Goal: Feedback & Contribution: Leave review/rating

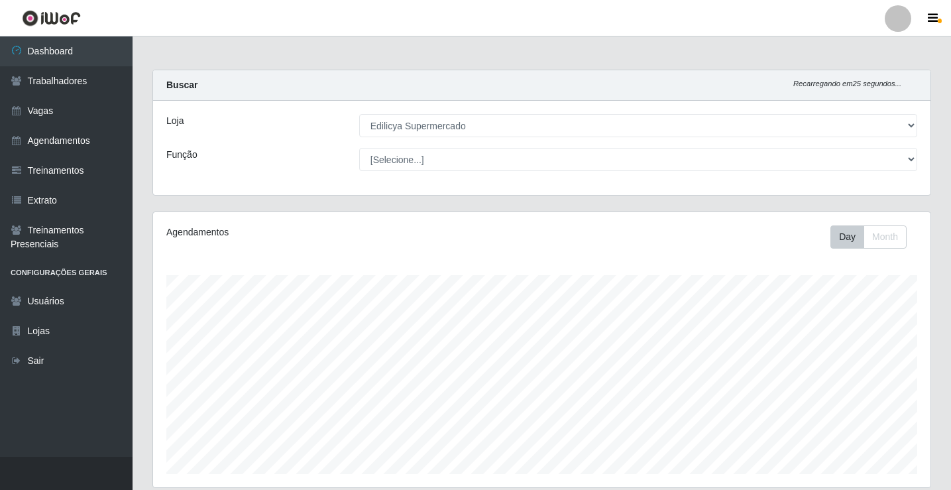
select select "460"
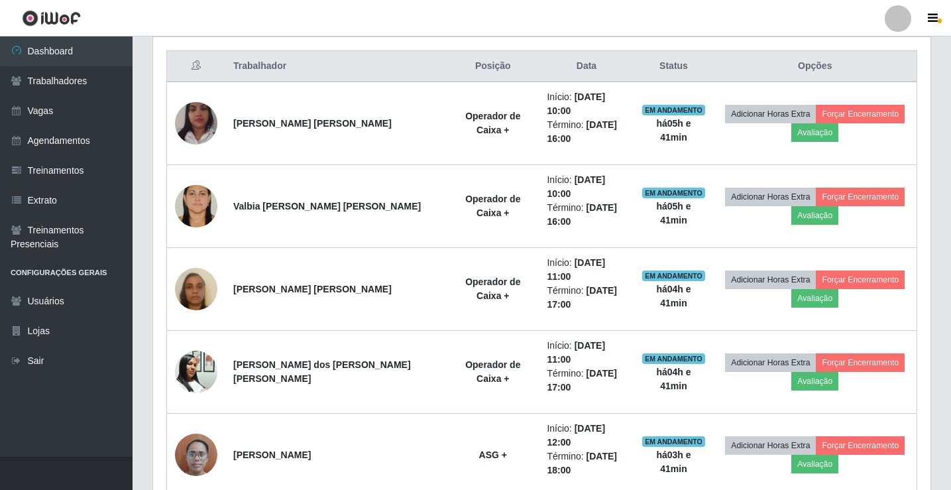
scroll to position [275, 777]
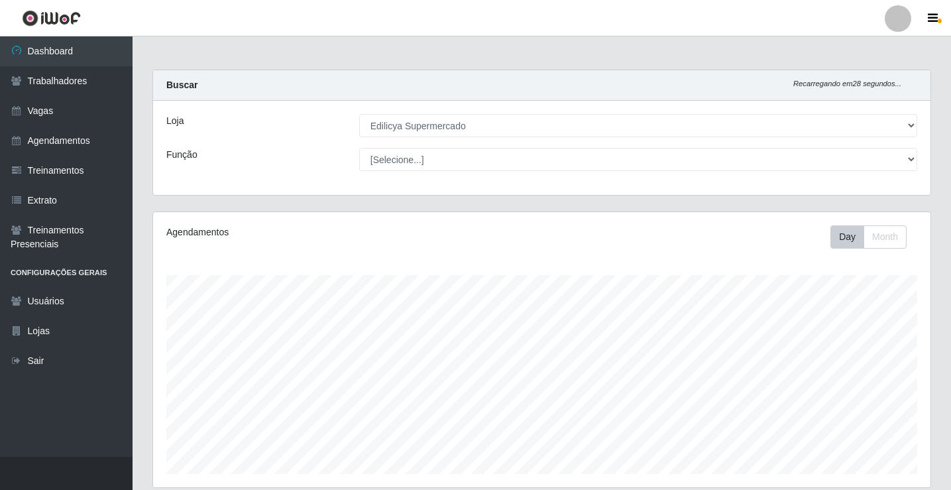
select select "460"
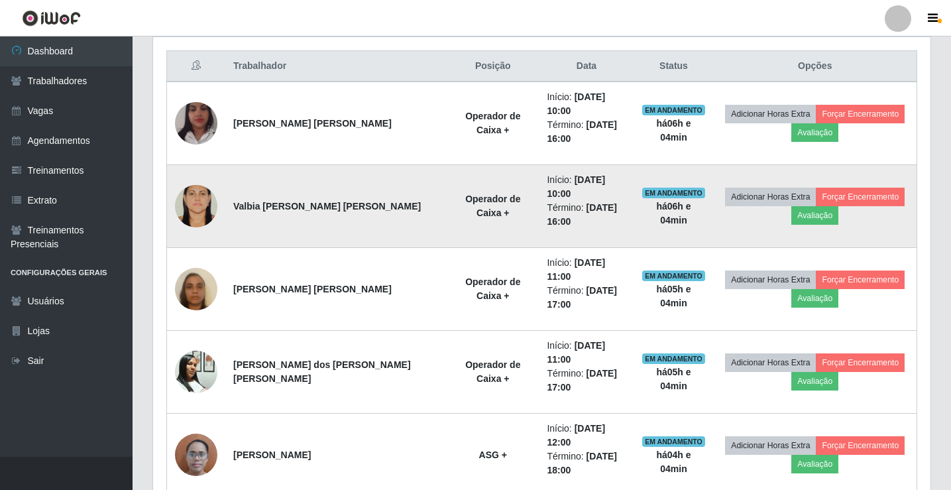
scroll to position [275, 777]
click at [799, 206] on button "Avaliação" at bounding box center [814, 215] width 47 height 19
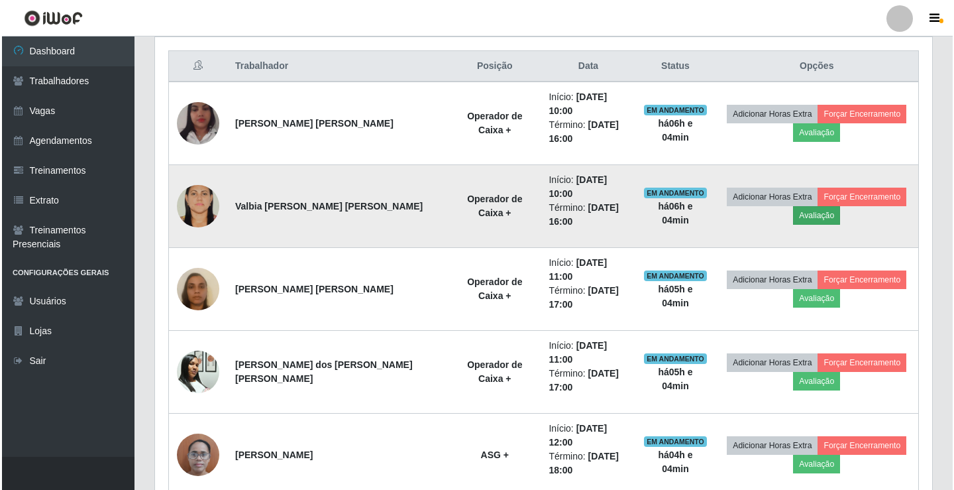
scroll to position [275, 771]
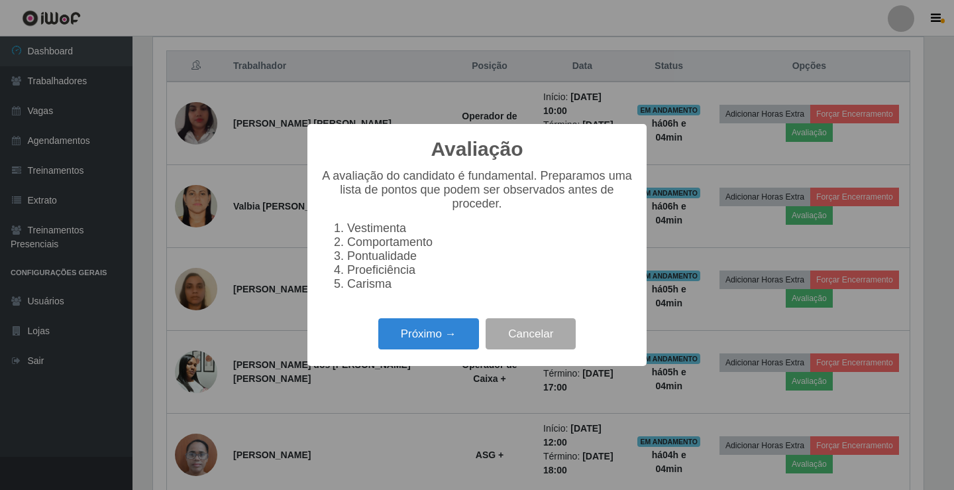
click at [347, 291] on li "Carisma" at bounding box center [490, 284] width 286 height 14
click at [435, 341] on button "Próximo →" at bounding box center [428, 333] width 101 height 31
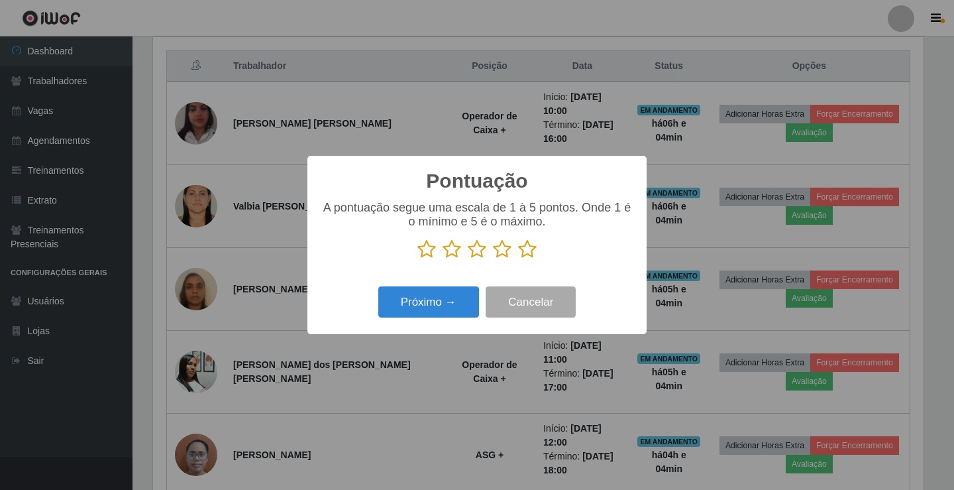
click at [428, 252] on icon at bounding box center [426, 249] width 19 height 20
click at [417, 259] on input "radio" at bounding box center [417, 259] width 0 height 0
click at [447, 252] on icon at bounding box center [452, 249] width 19 height 20
click at [443, 259] on input "radio" at bounding box center [443, 259] width 0 height 0
click at [476, 250] on icon at bounding box center [477, 249] width 19 height 20
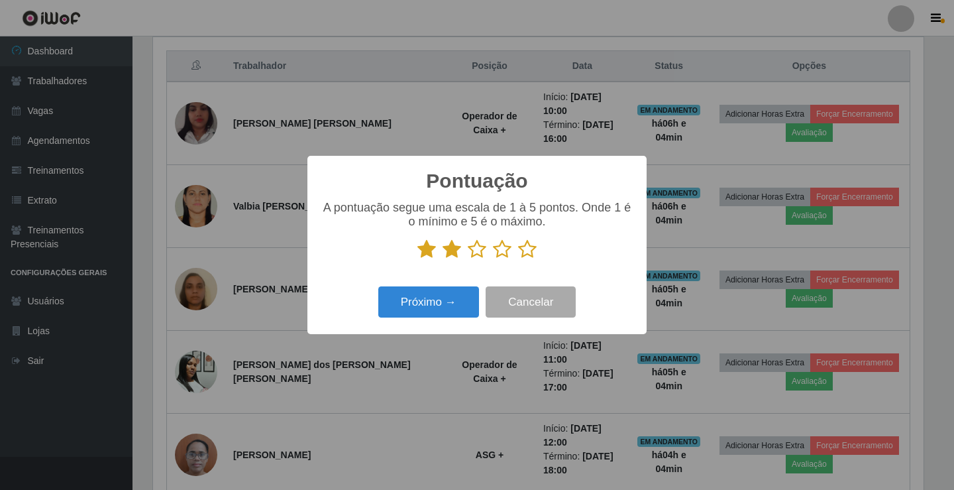
click at [468, 259] on input "radio" at bounding box center [468, 259] width 0 height 0
click at [504, 252] on icon at bounding box center [502, 249] width 19 height 20
click at [493, 259] on input "radio" at bounding box center [493, 259] width 0 height 0
click at [530, 248] on icon at bounding box center [527, 249] width 19 height 20
click at [518, 259] on input "radio" at bounding box center [518, 259] width 0 height 0
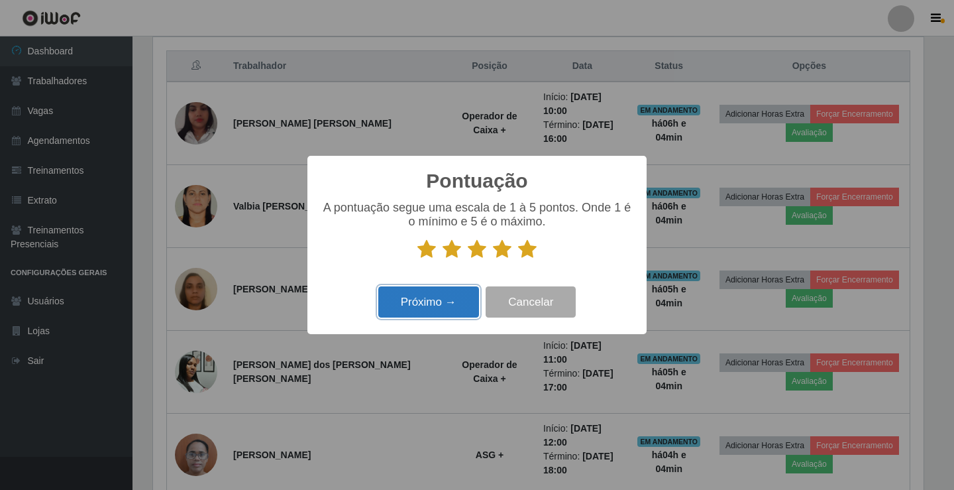
click at [458, 299] on button "Próximo →" at bounding box center [428, 301] width 101 height 31
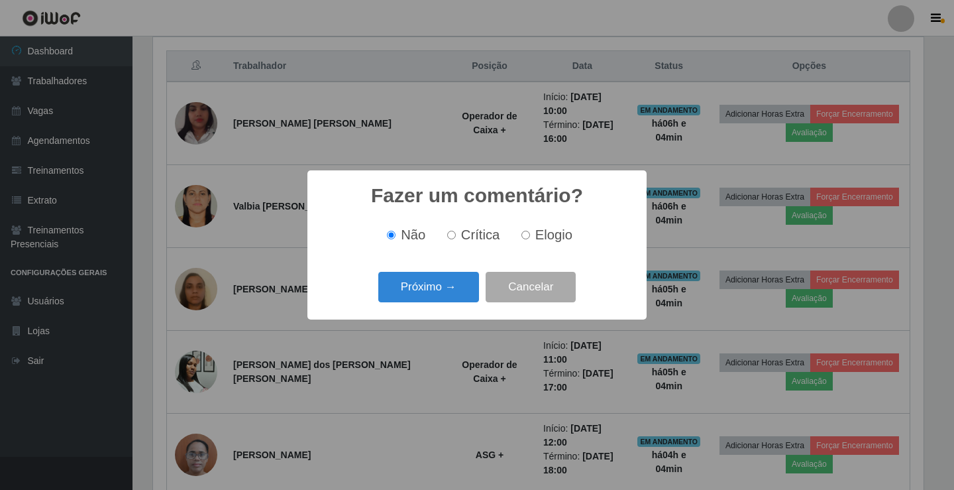
click at [530, 238] on label "Elogio" at bounding box center [544, 234] width 56 height 15
click at [530, 238] on input "Elogio" at bounding box center [525, 235] width 9 height 9
radio input "true"
click at [449, 280] on button "Próximo →" at bounding box center [428, 287] width 101 height 31
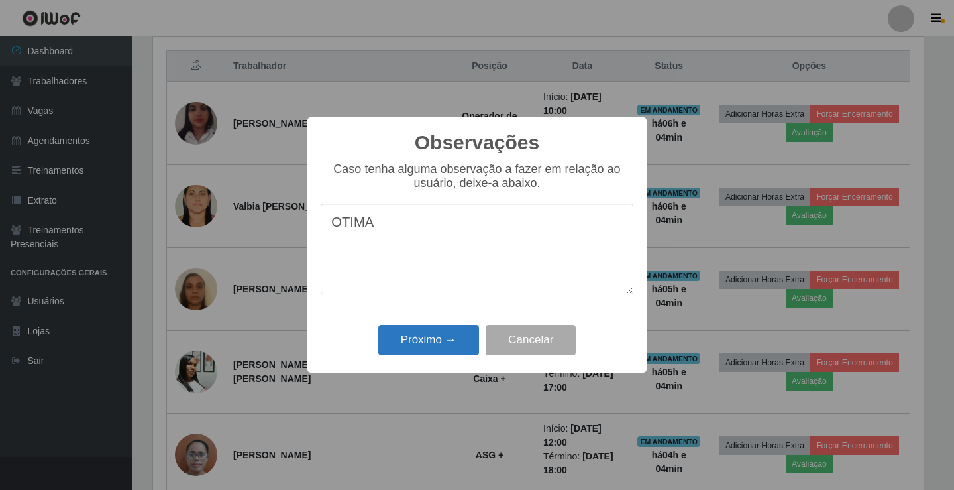
type textarea "OTIMA"
click at [441, 341] on button "Próximo →" at bounding box center [428, 340] width 101 height 31
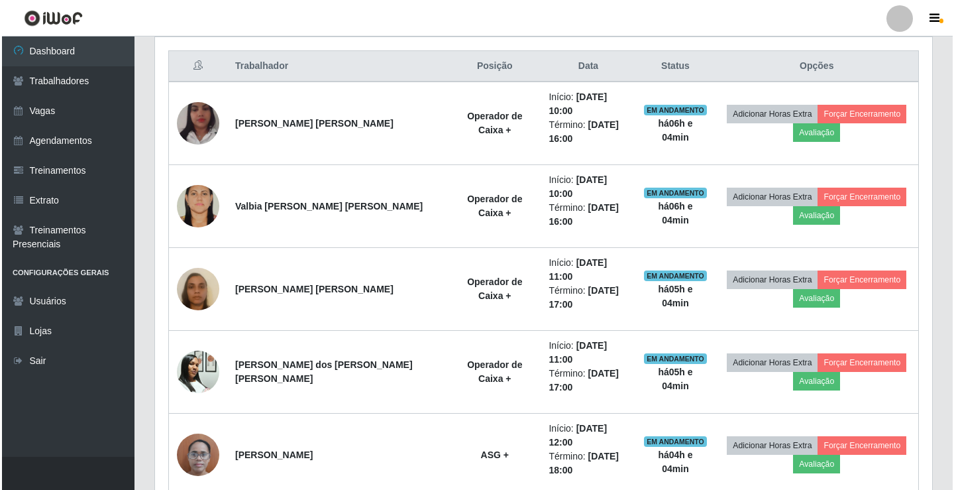
scroll to position [275, 777]
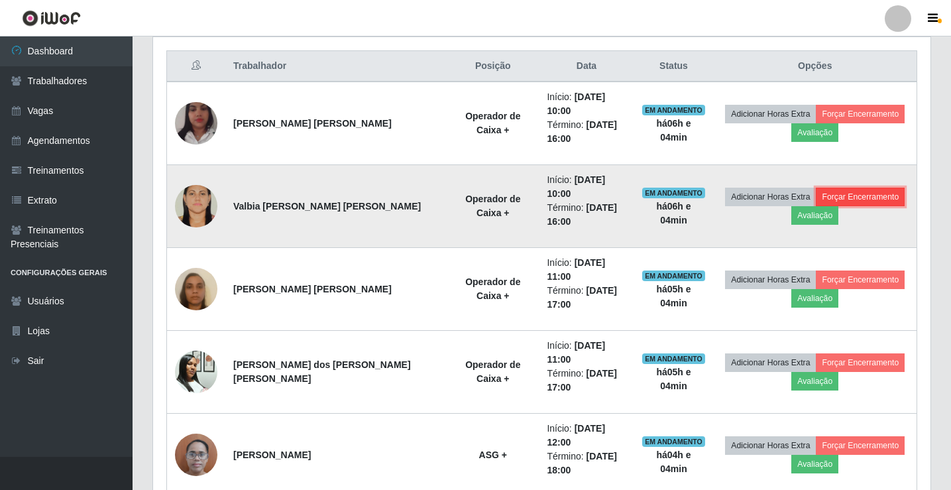
click at [827, 187] on button "Forçar Encerramento" at bounding box center [860, 196] width 89 height 19
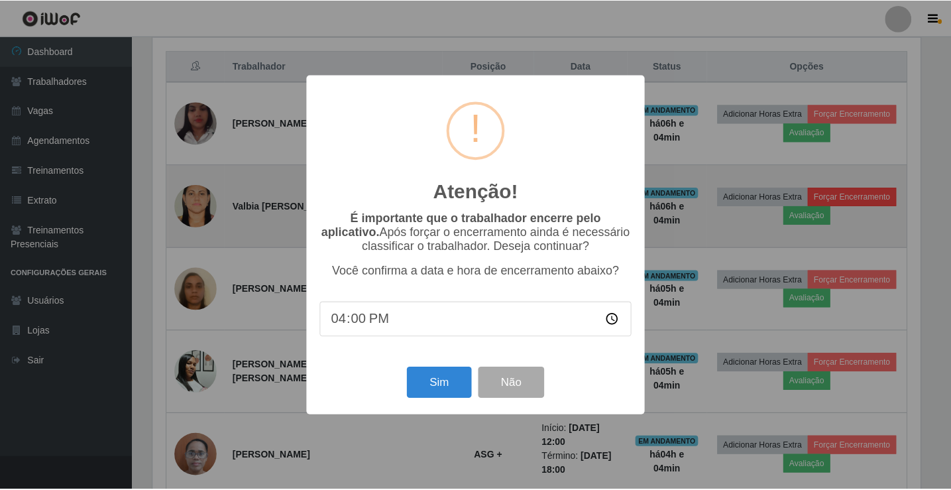
scroll to position [275, 771]
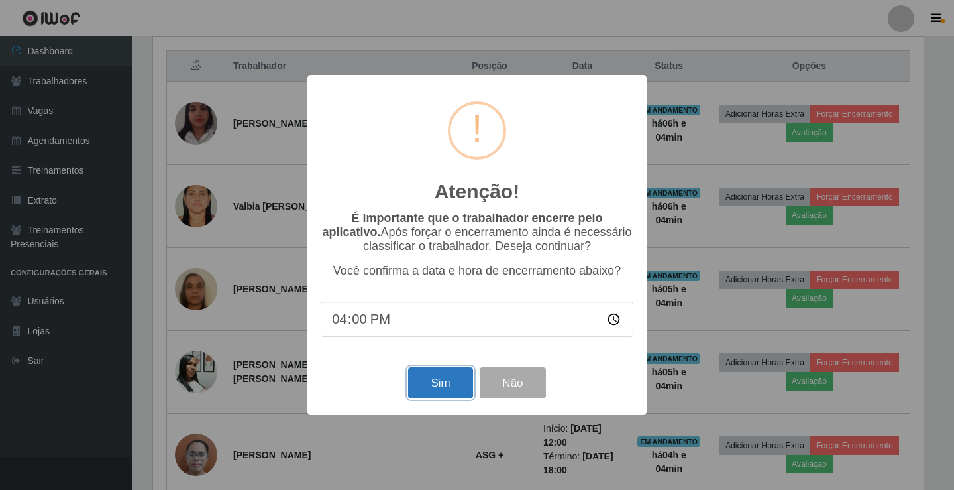
click at [431, 384] on button "Sim" at bounding box center [440, 382] width 64 height 31
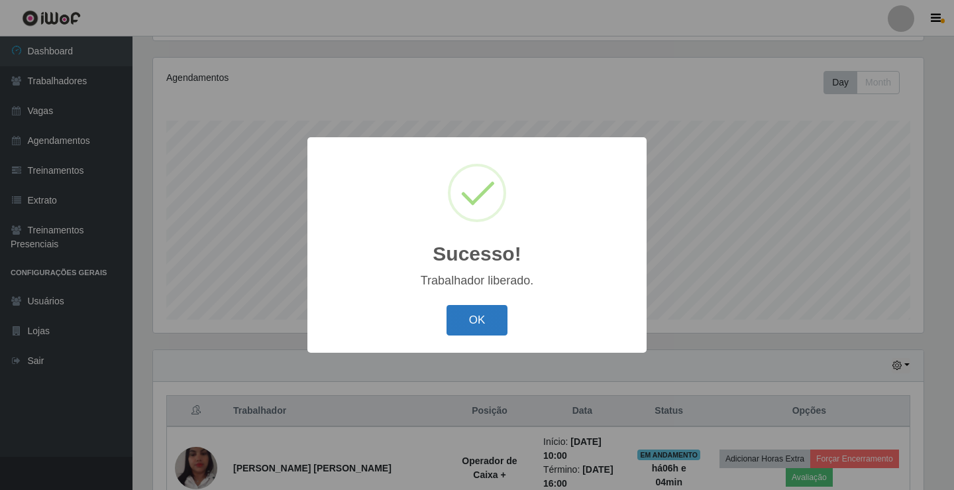
click at [477, 312] on button "OK" at bounding box center [478, 320] width 62 height 31
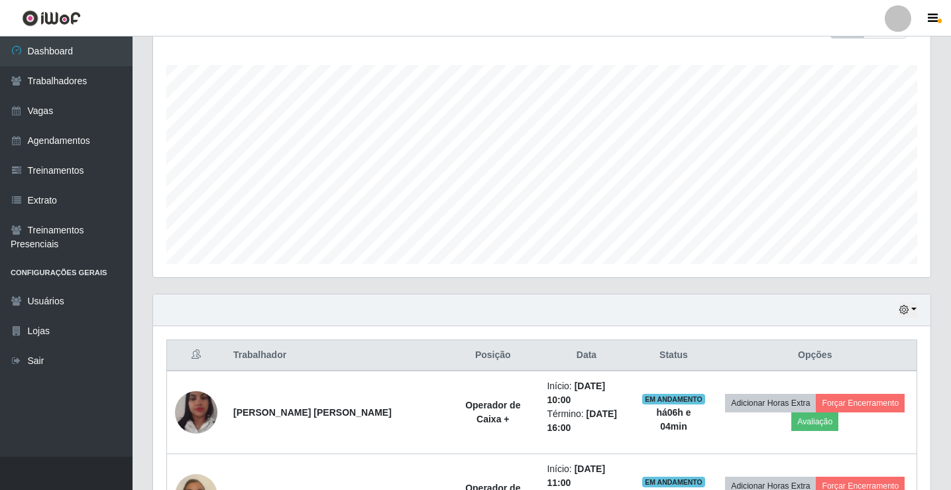
scroll to position [430, 0]
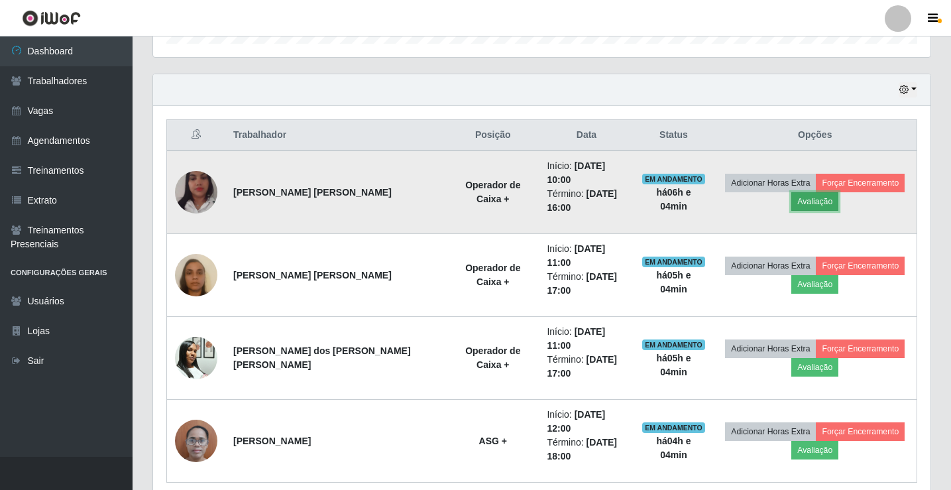
click at [796, 197] on button "Avaliação" at bounding box center [814, 201] width 47 height 19
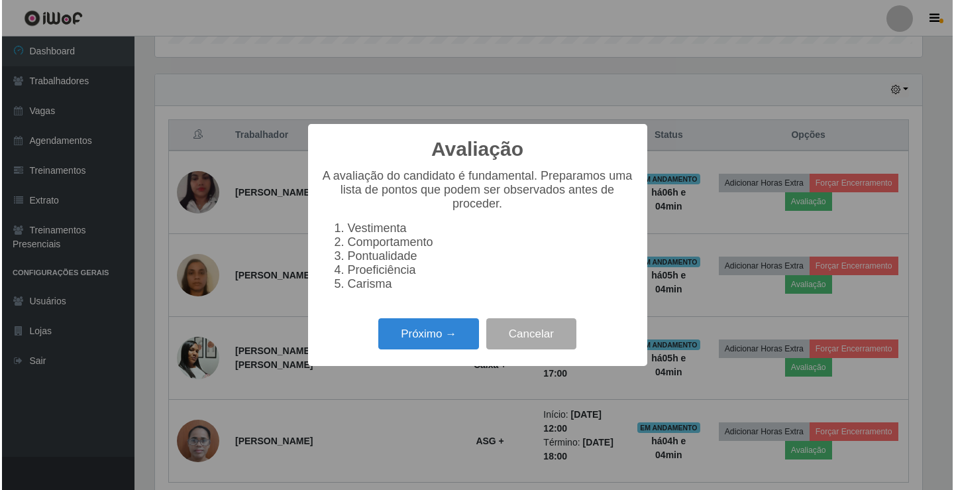
scroll to position [275, 771]
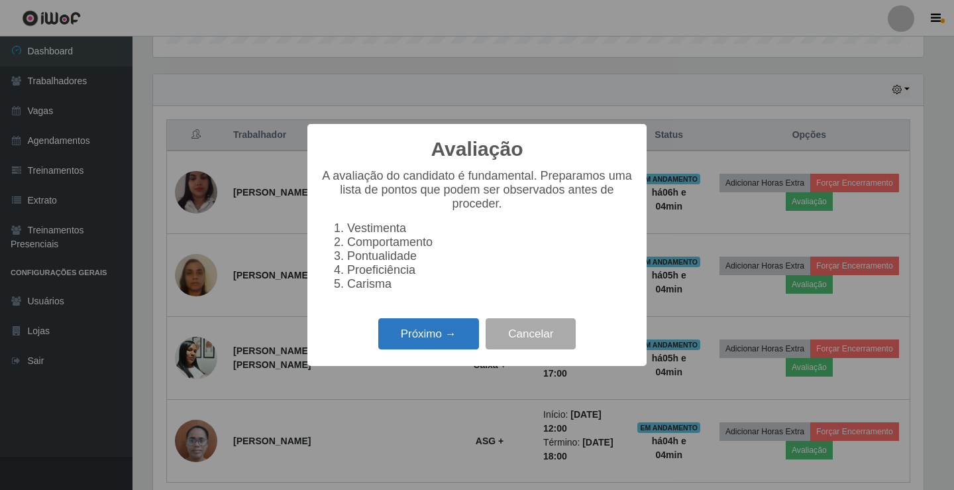
click at [438, 345] on button "Próximo →" at bounding box center [428, 333] width 101 height 31
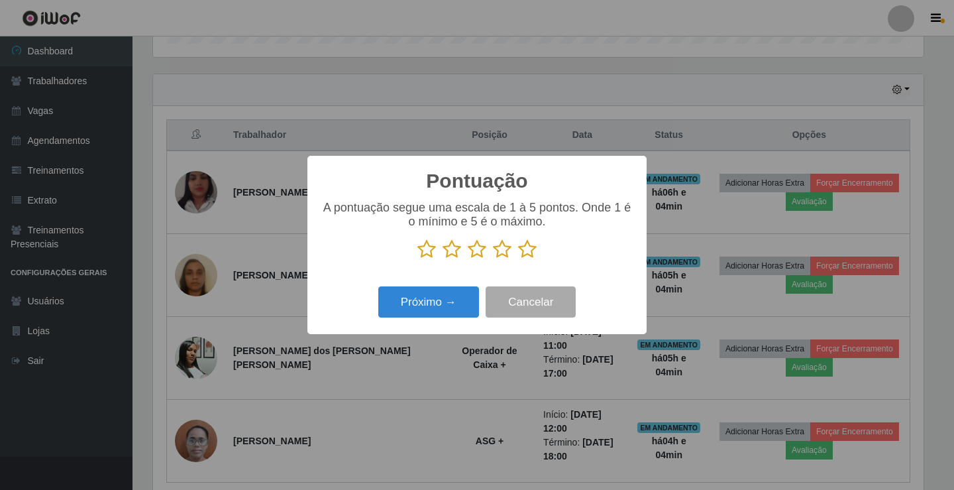
click at [428, 252] on icon at bounding box center [426, 249] width 19 height 20
click at [417, 259] on input "radio" at bounding box center [417, 259] width 0 height 0
click at [452, 250] on icon at bounding box center [452, 249] width 19 height 20
click at [443, 259] on input "radio" at bounding box center [443, 259] width 0 height 0
click at [472, 249] on icon at bounding box center [477, 249] width 19 height 20
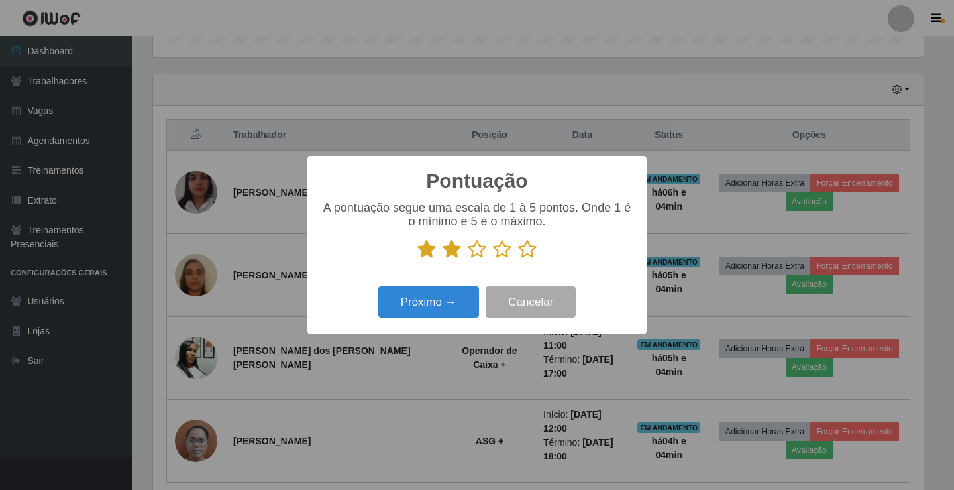
click at [468, 259] on input "radio" at bounding box center [468, 259] width 0 height 0
drag, startPoint x: 500, startPoint y: 254, endPoint x: 535, endPoint y: 246, distance: 36.0
click at [502, 254] on icon at bounding box center [502, 249] width 19 height 20
click at [493, 259] on input "radio" at bounding box center [493, 259] width 0 height 0
click at [529, 248] on icon at bounding box center [527, 249] width 19 height 20
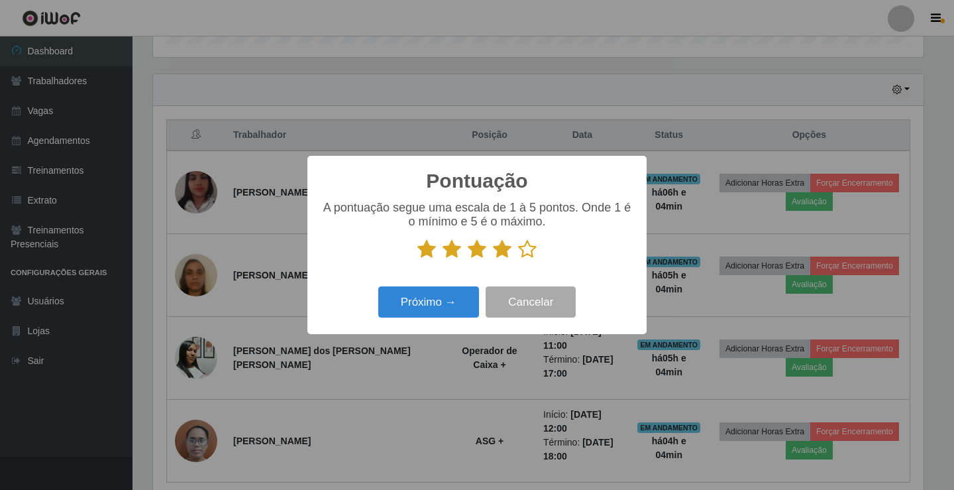
click at [518, 259] on input "radio" at bounding box center [518, 259] width 0 height 0
click at [451, 295] on button "Próximo →" at bounding box center [428, 301] width 101 height 31
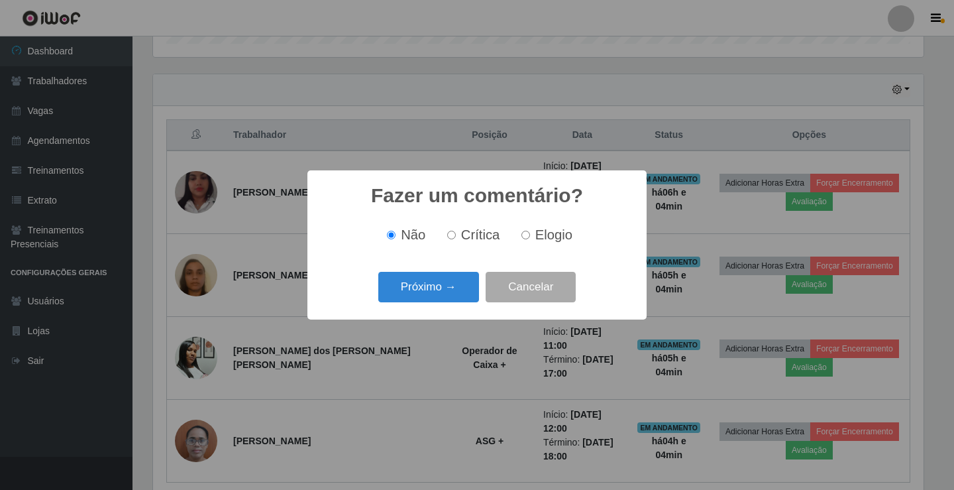
click at [525, 236] on input "Elogio" at bounding box center [525, 235] width 9 height 9
radio input "true"
click at [455, 284] on button "Próximo →" at bounding box center [428, 287] width 101 height 31
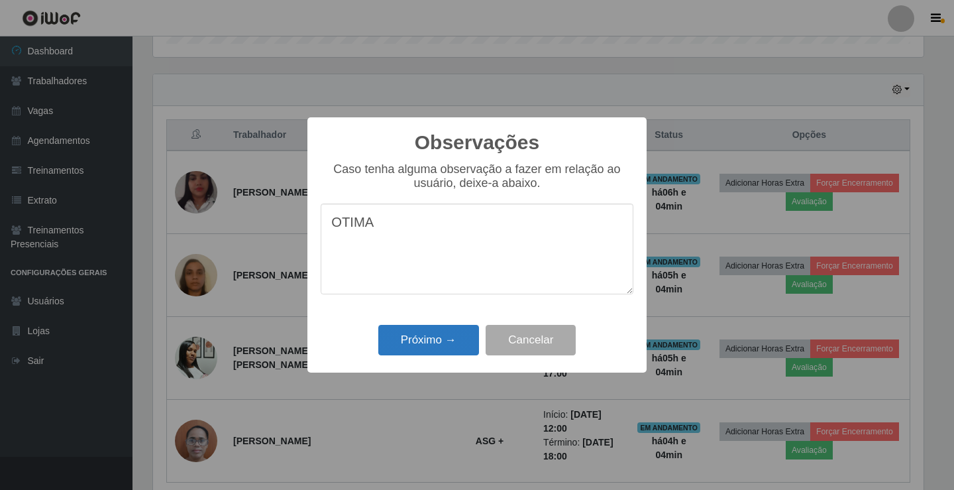
type textarea "OTIMA"
click at [453, 343] on button "Próximo →" at bounding box center [428, 340] width 101 height 31
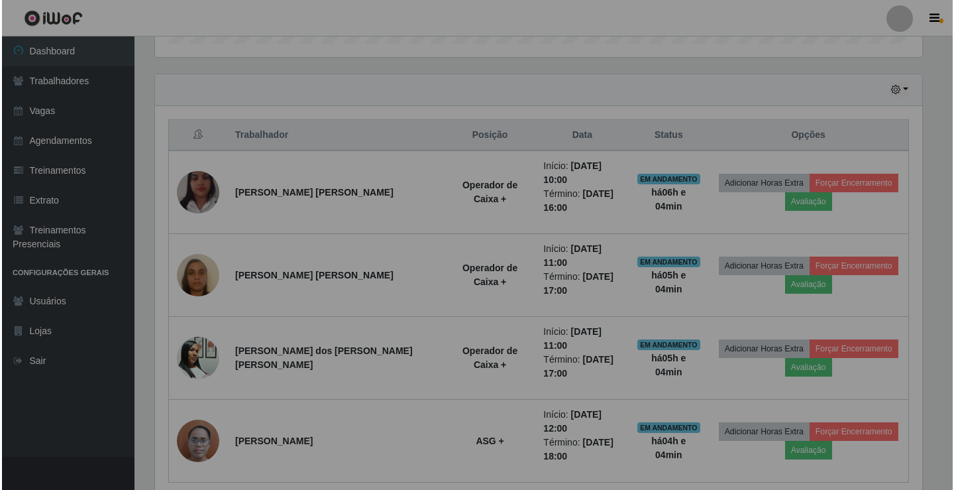
scroll to position [275, 777]
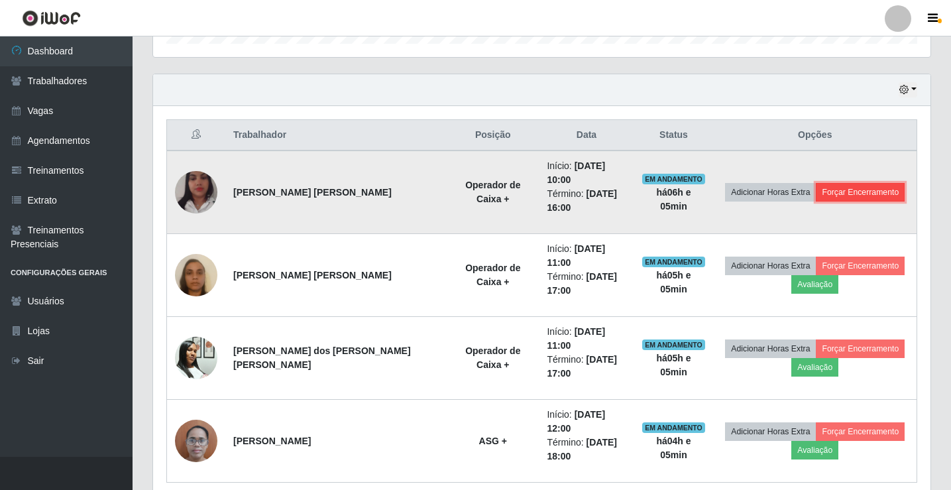
click at [826, 188] on button "Forçar Encerramento" at bounding box center [860, 192] width 89 height 19
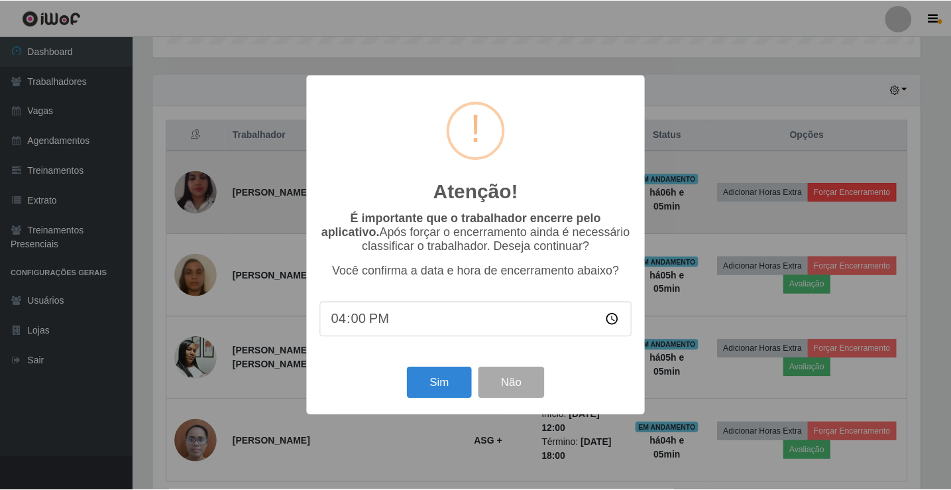
scroll to position [275, 771]
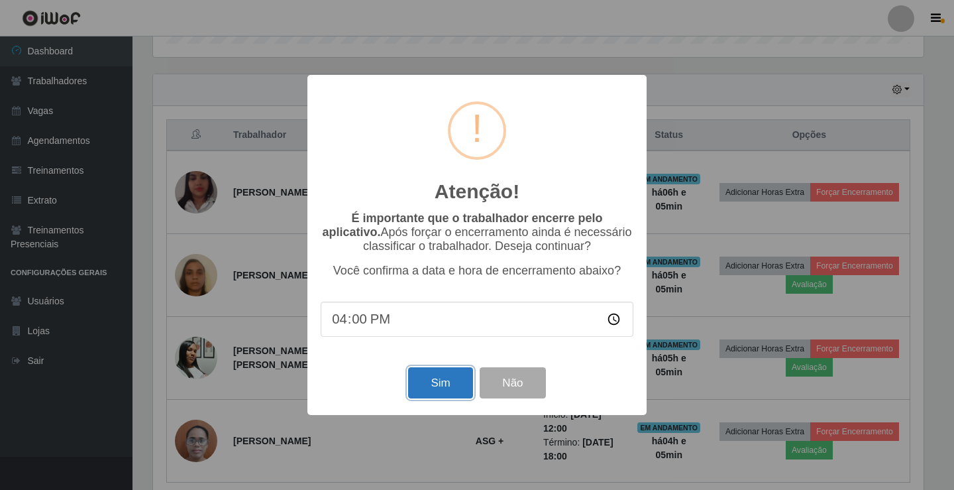
click at [427, 386] on button "Sim" at bounding box center [440, 382] width 64 height 31
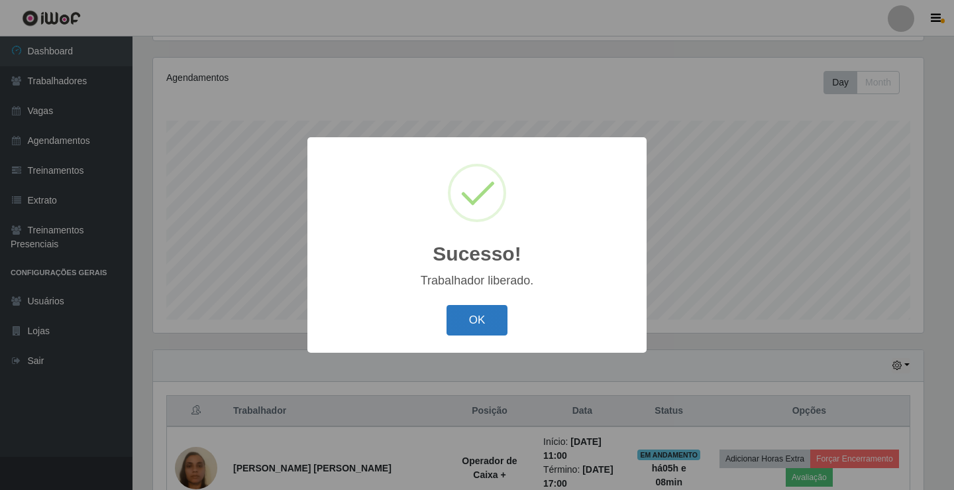
click at [460, 317] on button "OK" at bounding box center [478, 320] width 62 height 31
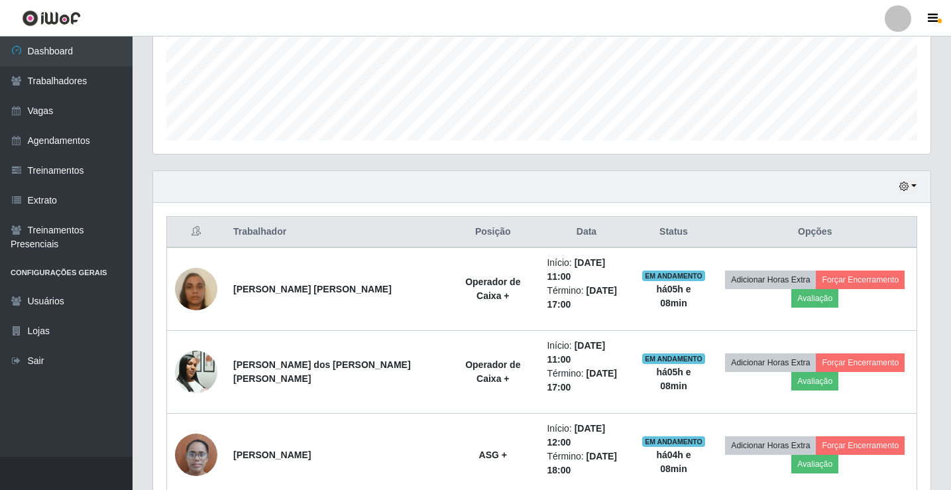
scroll to position [361, 0]
